Goal: Check status

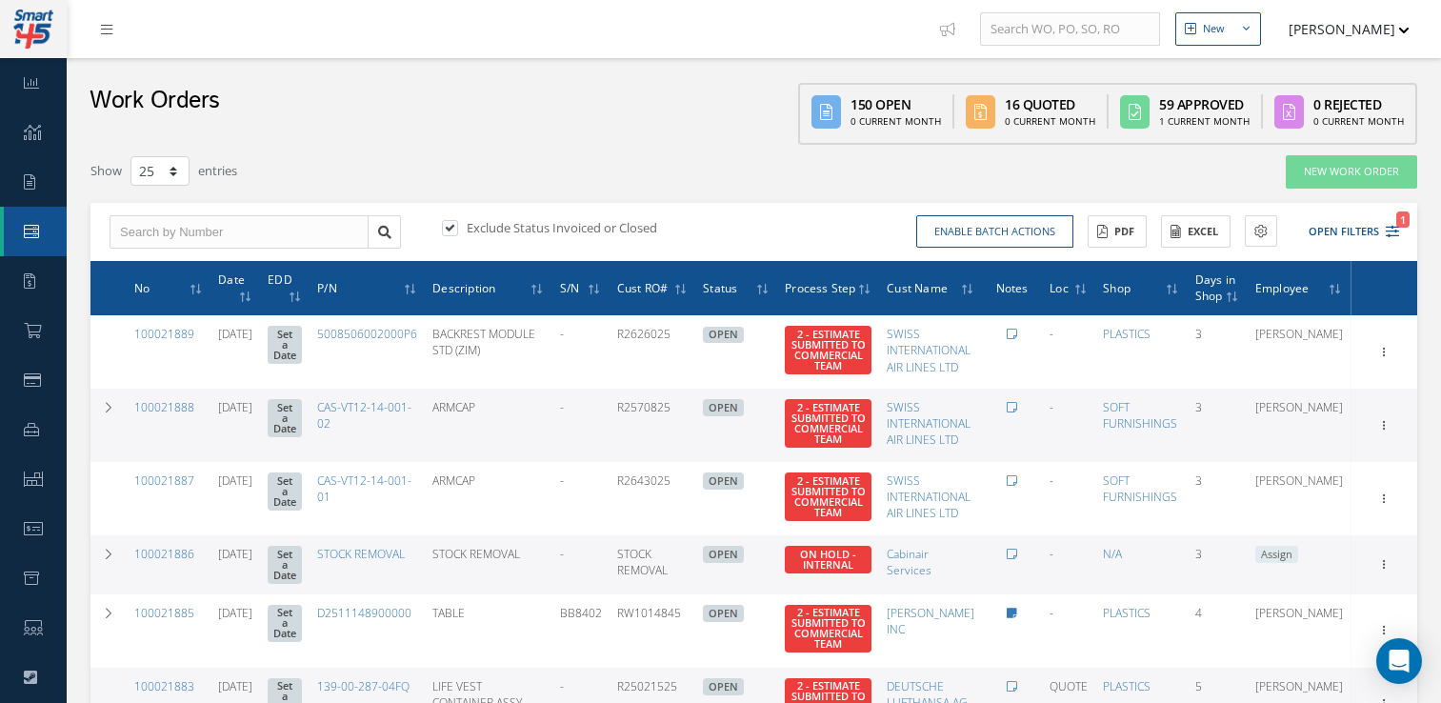
select select "25"
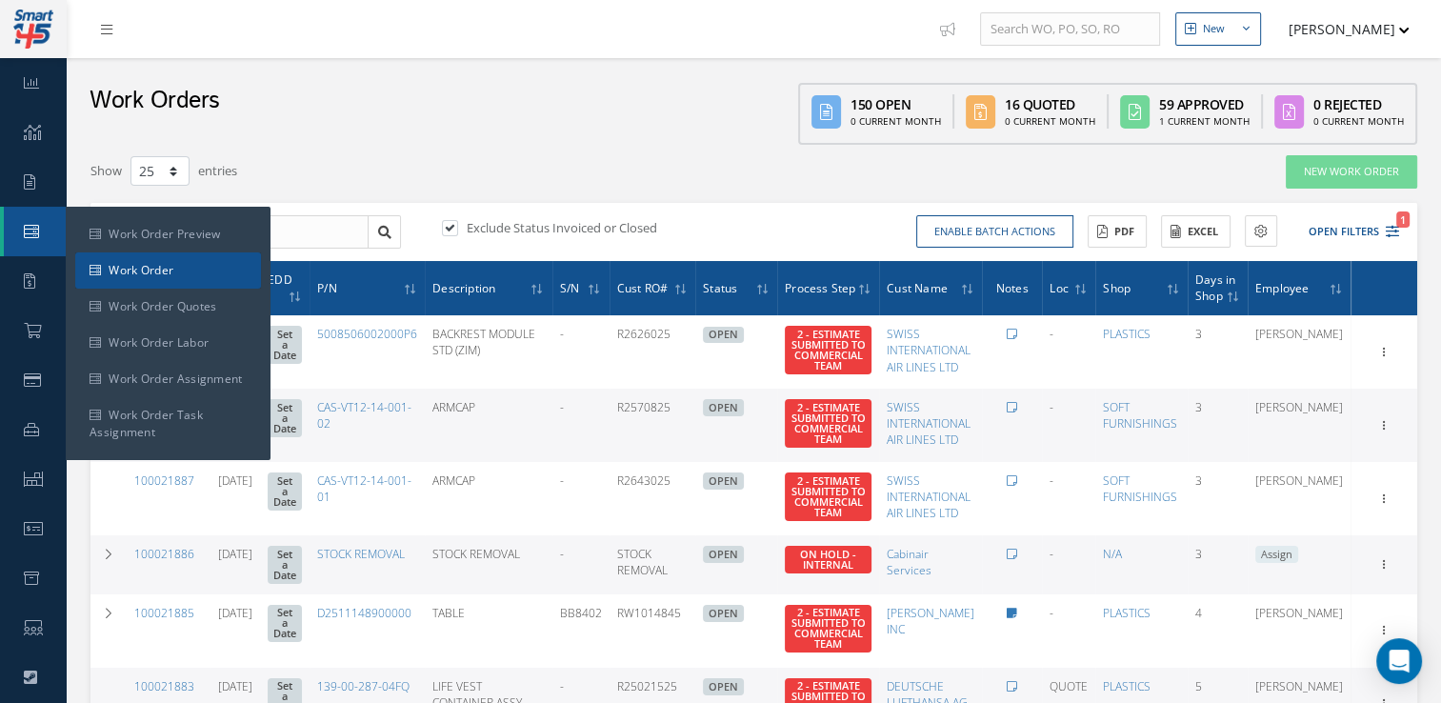
click at [120, 265] on link "Work Order" at bounding box center [168, 270] width 186 height 36
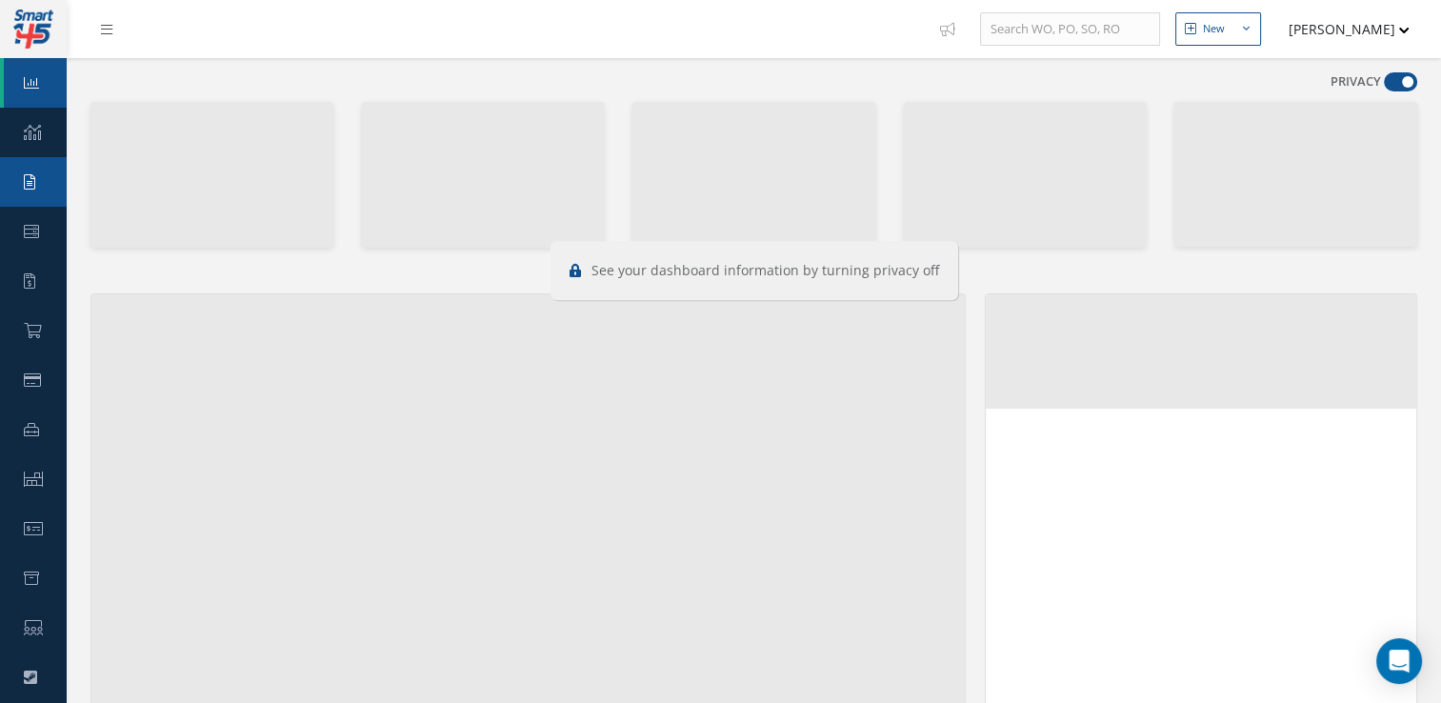
click at [21, 186] on link "Requests" at bounding box center [33, 182] width 67 height 50
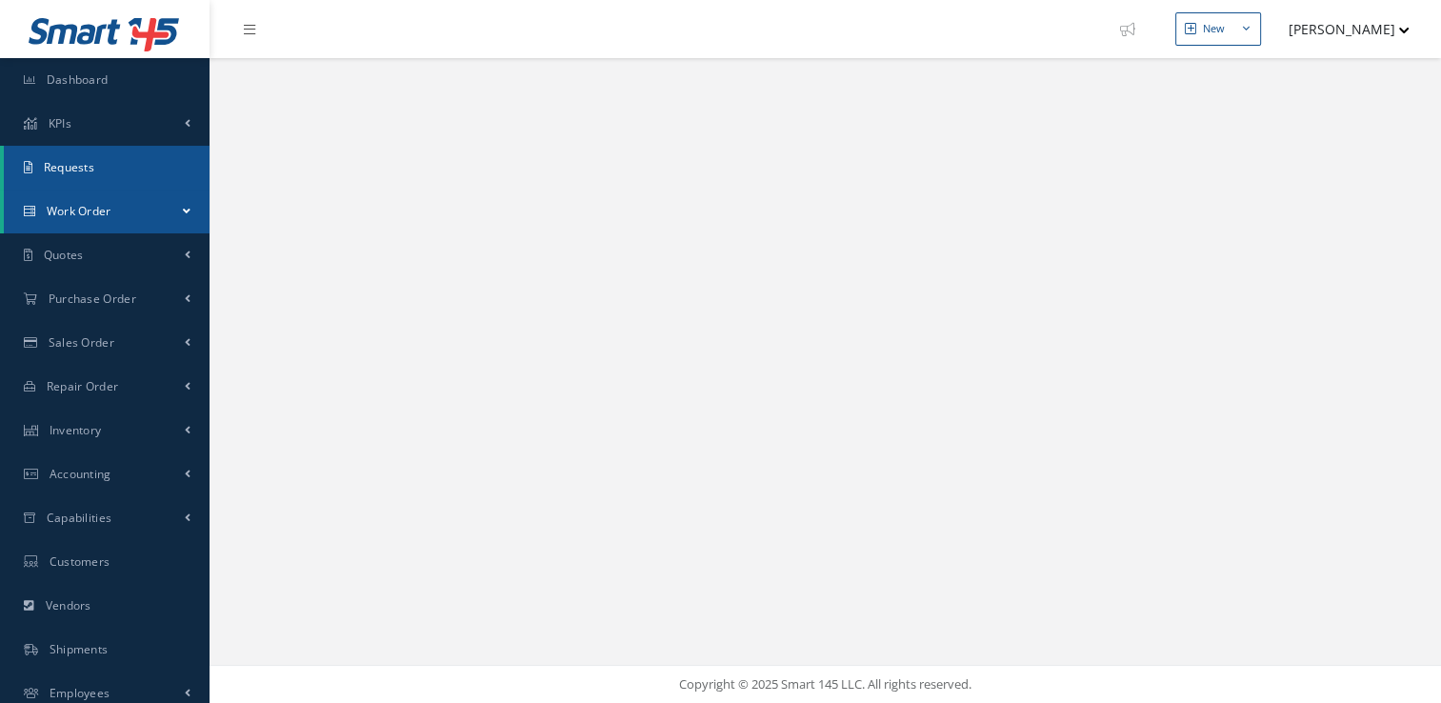
select select "25"
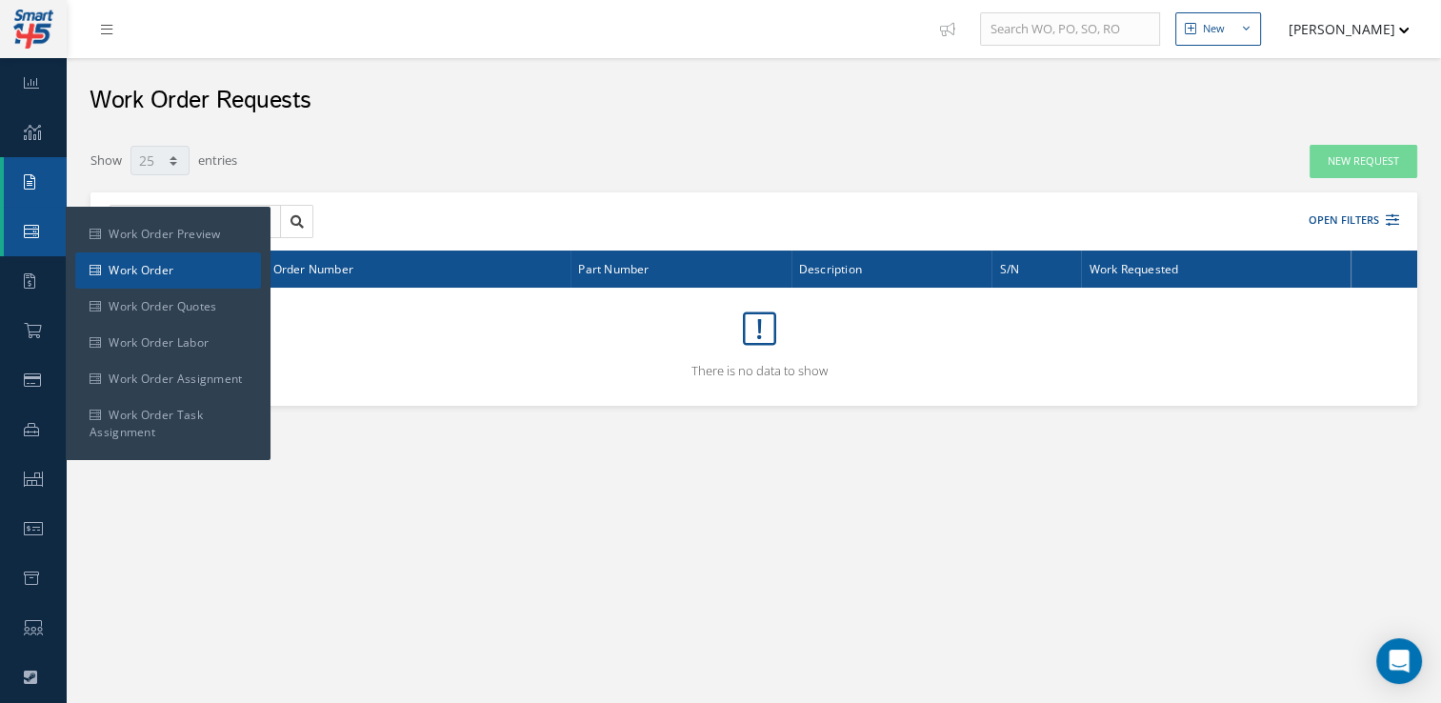
click at [130, 269] on link "Work Order" at bounding box center [168, 270] width 186 height 36
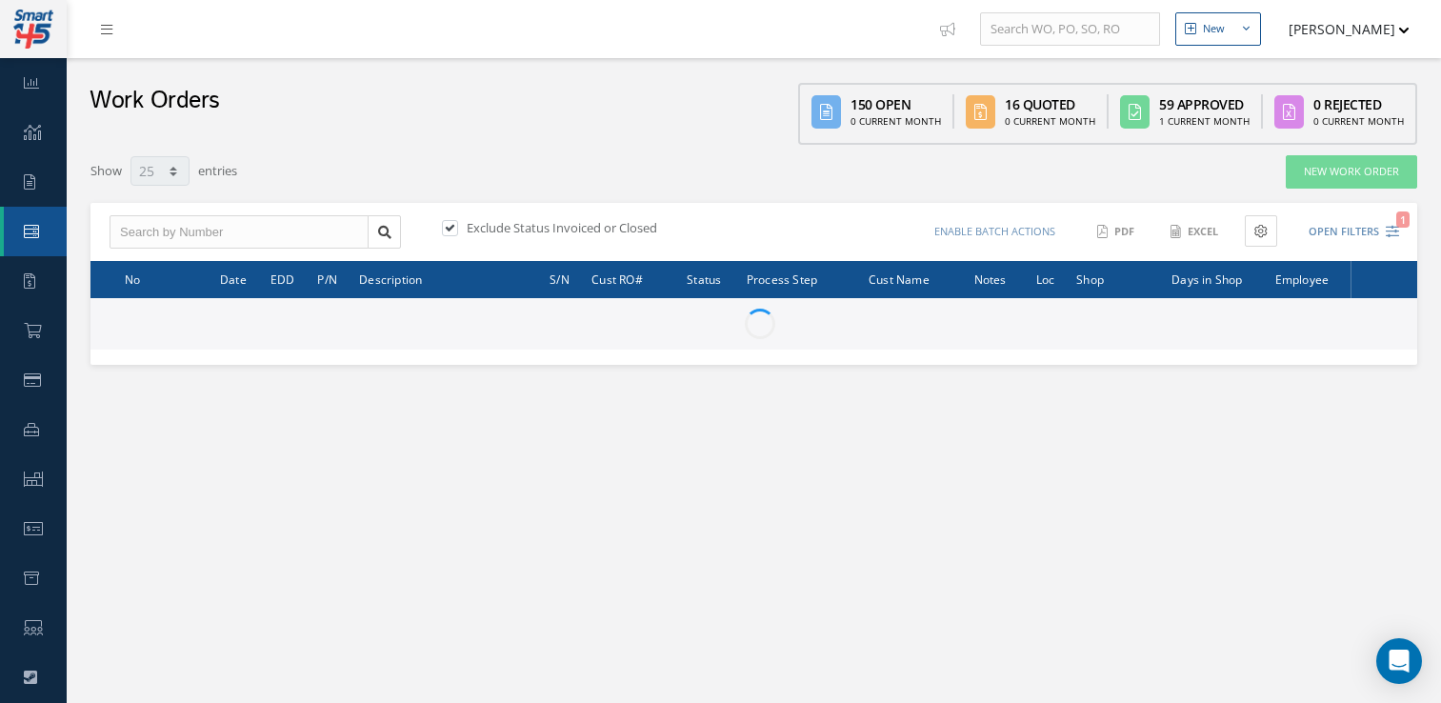
select select "25"
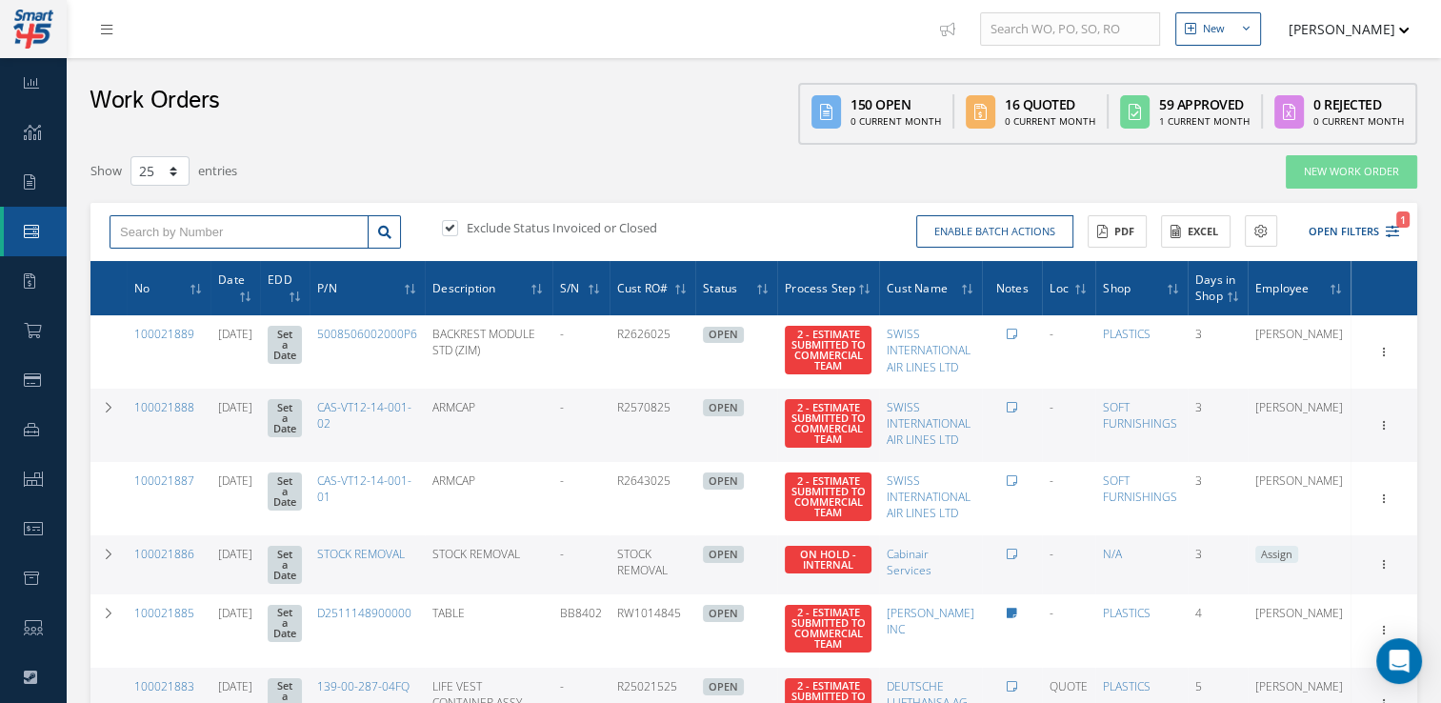
click at [242, 234] on input "text" at bounding box center [239, 232] width 259 height 34
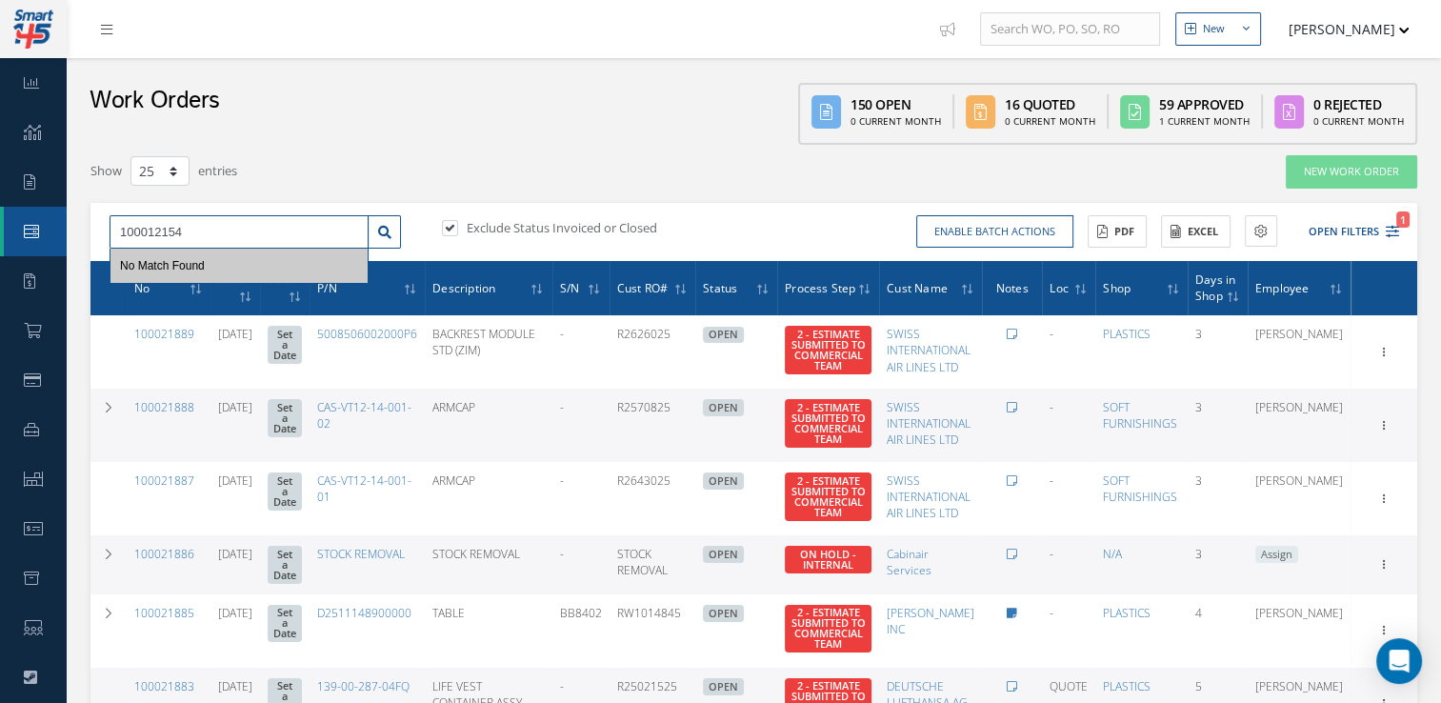
type input "100012154"
click at [457, 224] on label at bounding box center [459, 227] width 5 height 17
click at [448, 224] on input "checkbox" at bounding box center [448, 229] width 12 height 12
checkbox input "false"
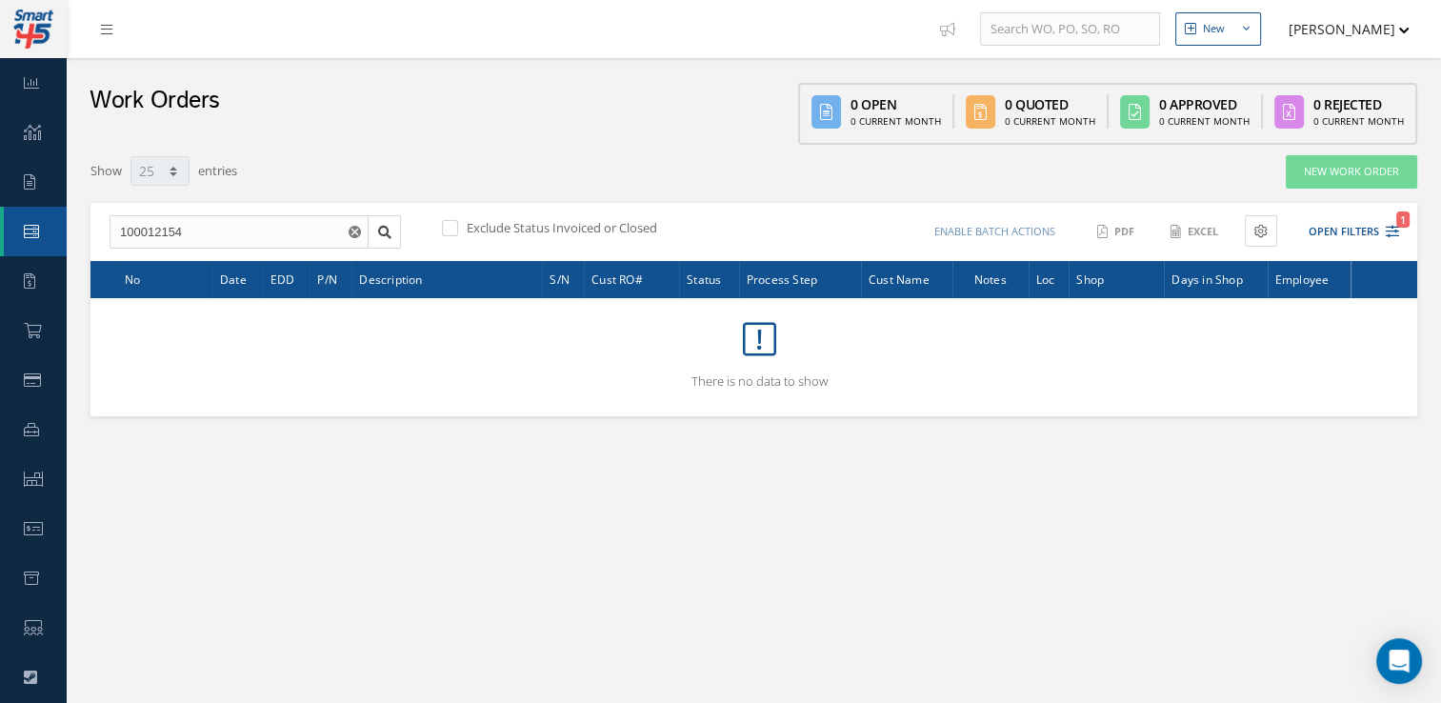
click at [354, 233] on use "Reset" at bounding box center [355, 232] width 12 height 12
